Goal: Task Accomplishment & Management: Manage account settings

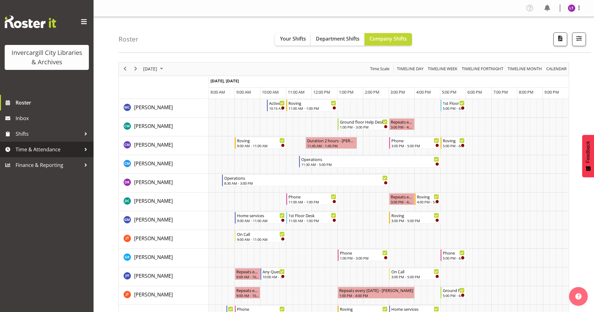
click at [44, 154] on span "Time & Attendance" at bounding box center [48, 149] width 65 height 9
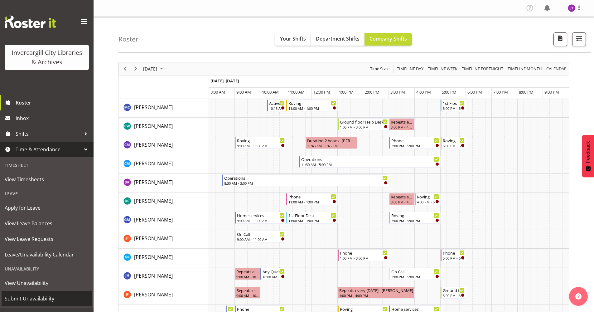
click at [36, 299] on span "Submit Unavailability" at bounding box center [47, 298] width 84 height 9
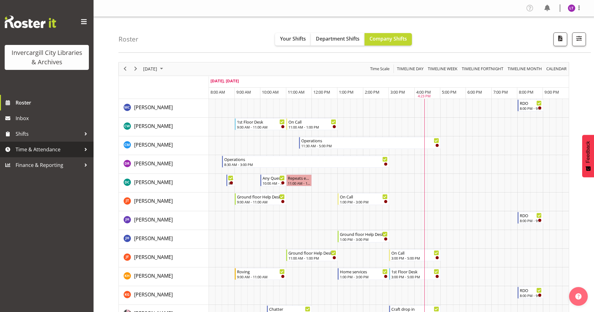
click at [52, 149] on span "Time & Attendance" at bounding box center [48, 149] width 65 height 9
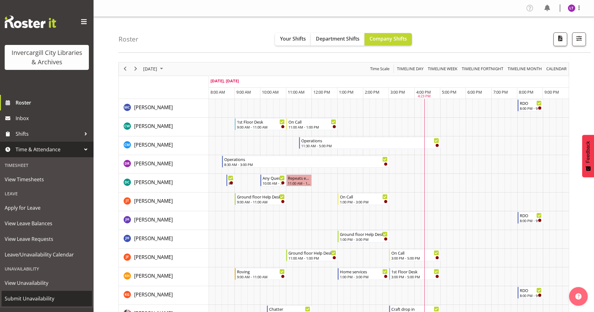
click at [35, 297] on span "Submit Unavailability" at bounding box center [47, 298] width 84 height 9
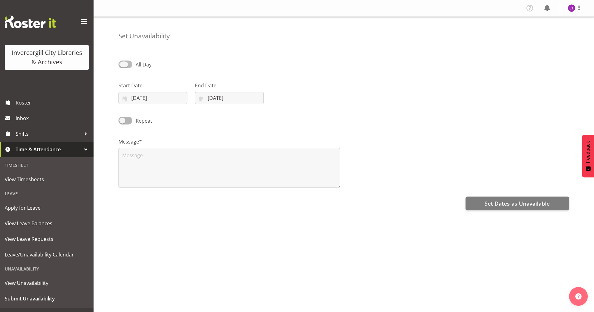
click at [128, 64] on span at bounding box center [125, 64] width 14 height 8
click at [123, 64] on input "All Day" at bounding box center [120, 64] width 4 height 4
checkbox input "true"
click at [144, 98] on input "06/10/2025" at bounding box center [152, 98] width 69 height 12
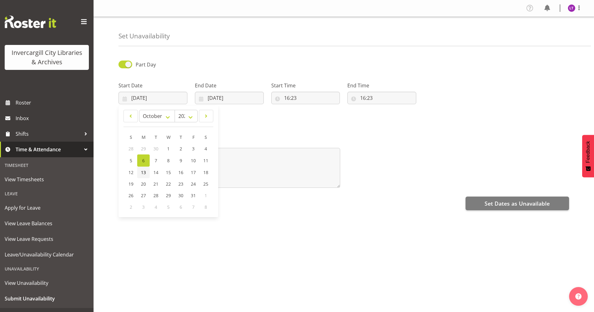
click at [141, 170] on span "13" at bounding box center [143, 172] width 5 height 6
type input "13/10/2025"
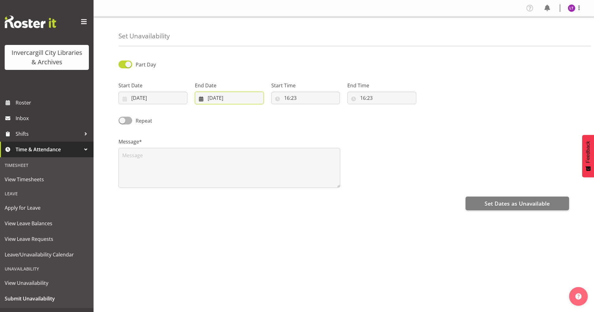
click at [215, 98] on input "06/10/2025" at bounding box center [229, 98] width 69 height 12
click at [220, 172] on span "13" at bounding box center [219, 172] width 5 height 6
type input "13/10/2025"
click at [285, 98] on input "16:23" at bounding box center [305, 98] width 69 height 12
click at [312, 114] on select "00 01 02 03 04 05 06 07 08 09 10 11 12 13 14 15 16 17 18 19 20 21 22 23" at bounding box center [314, 114] width 14 height 12
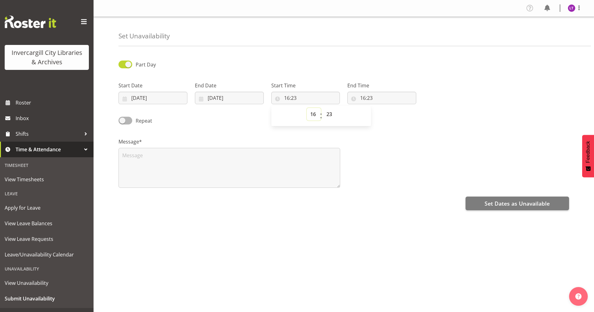
select select "10"
click at [307, 108] on select "00 01 02 03 04 05 06 07 08 09 10 11 12 13 14 15 16 17 18 19 20 21 22 23" at bounding box center [314, 114] width 14 height 12
type input "10:23"
click at [328, 114] on select "00 01 02 03 04 05 06 07 08 09 10 11 12 13 14 15 16 17 18 19 20 21 22 23 24 25 2…" at bounding box center [330, 114] width 14 height 12
select select "30"
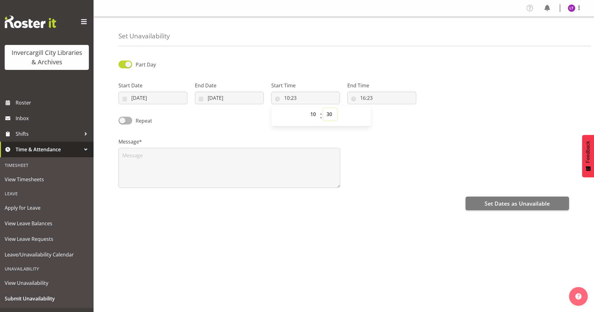
click at [323, 108] on select "00 01 02 03 04 05 06 07 08 09 10 11 12 13 14 15 16 17 18 19 20 21 22 23 24 25 2…" at bounding box center [330, 114] width 14 height 12
type input "10:30"
click at [365, 97] on input "16:23" at bounding box center [381, 98] width 69 height 12
click at [388, 113] on select "00 01 02 03 04 05 06 07 08 09 10 11 12 13 14 15 16 17 18 19 20 21 22 23" at bounding box center [390, 114] width 14 height 12
select select "11"
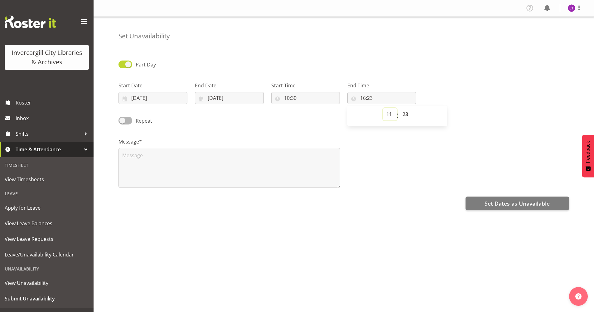
click at [383, 108] on select "00 01 02 03 04 05 06 07 08 09 10 11 12 13 14 15 16 17 18 19 20 21 22 23" at bounding box center [390, 114] width 14 height 12
type input "11:23"
click at [406, 113] on select "00 01 02 03 04 05 06 07 08 09 10 11 12 13 14 15 16 17 18 19 20 21 22 23 24 25 2…" at bounding box center [406, 114] width 14 height 12
select select "30"
click at [399, 108] on select "00 01 02 03 04 05 06 07 08 09 10 11 12 13 14 15 16 17 18 19 20 21 22 23 24 25 2…" at bounding box center [406, 114] width 14 height 12
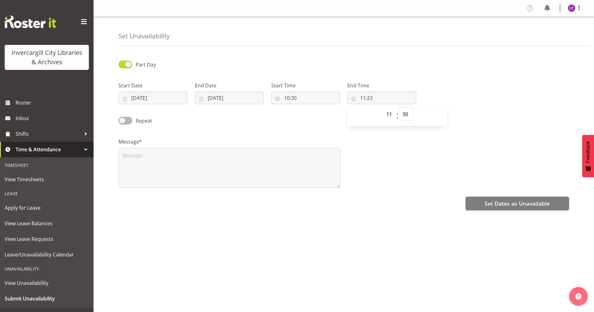
type input "11:30"
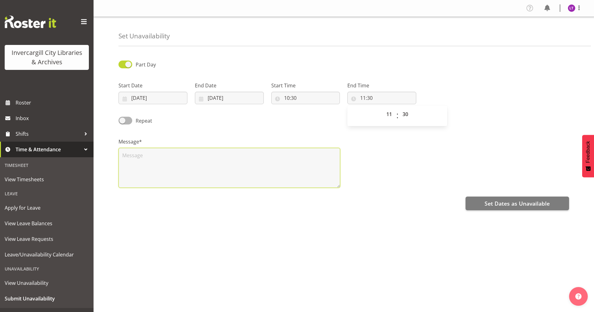
click at [265, 168] on textarea at bounding box center [229, 168] width 222 height 40
type textarea "Appointment"
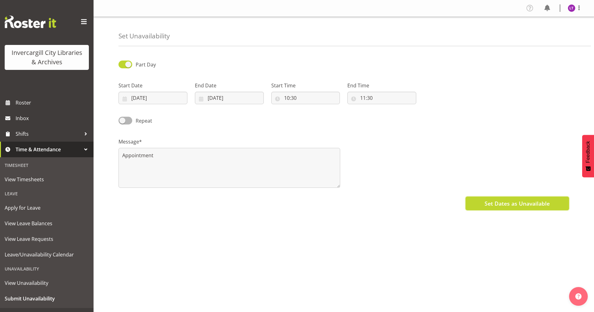
click at [508, 200] on span "Set Dates as Unavailable" at bounding box center [516, 203] width 65 height 8
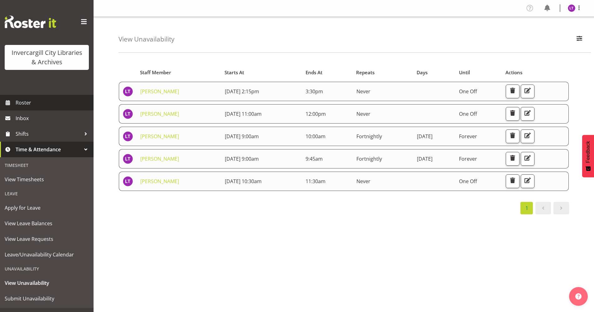
click at [18, 103] on span "Roster" at bounding box center [53, 102] width 75 height 9
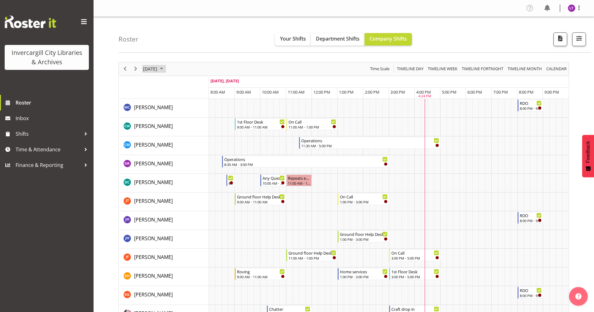
click at [165, 72] on span "October 2025" at bounding box center [161, 69] width 7 height 8
click at [160, 128] on span "13" at bounding box center [159, 127] width 9 height 9
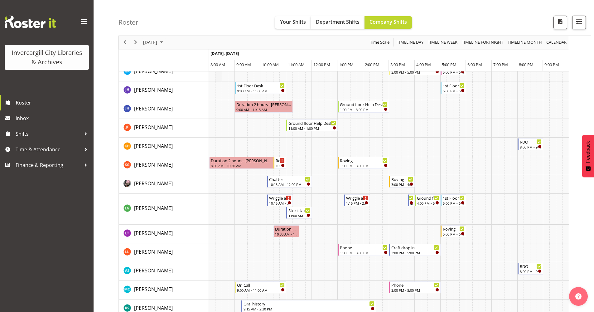
scroll to position [187, 0]
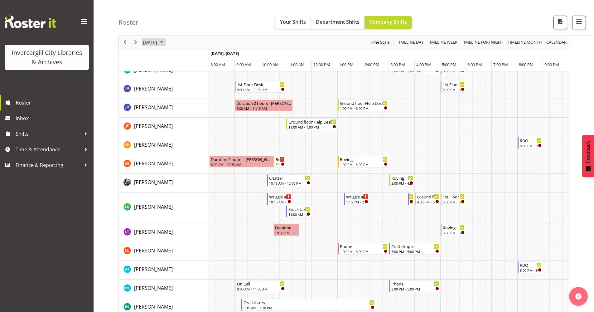
click at [165, 44] on span "October 2025" at bounding box center [161, 43] width 7 height 8
click at [161, 90] on span "6" at bounding box center [159, 89] width 9 height 9
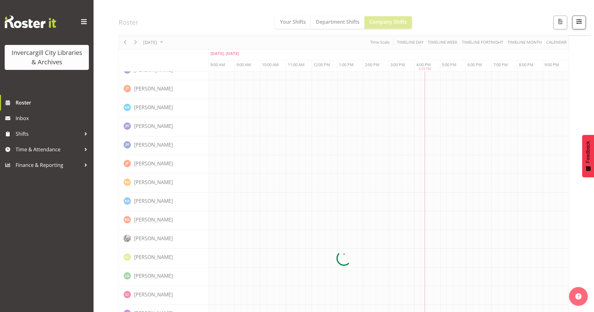
scroll to position [0, 0]
